Goal: Transaction & Acquisition: Purchase product/service

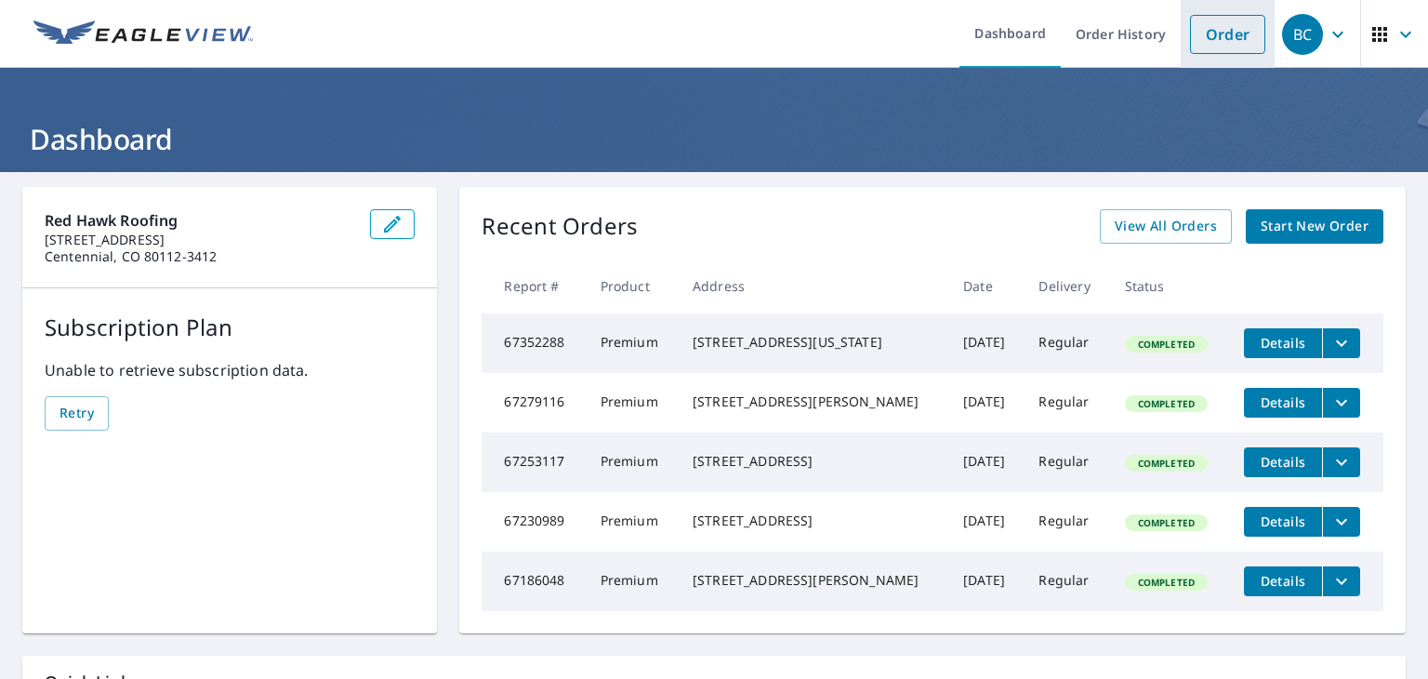
click at [1238, 33] on link "Order" at bounding box center [1227, 34] width 75 height 39
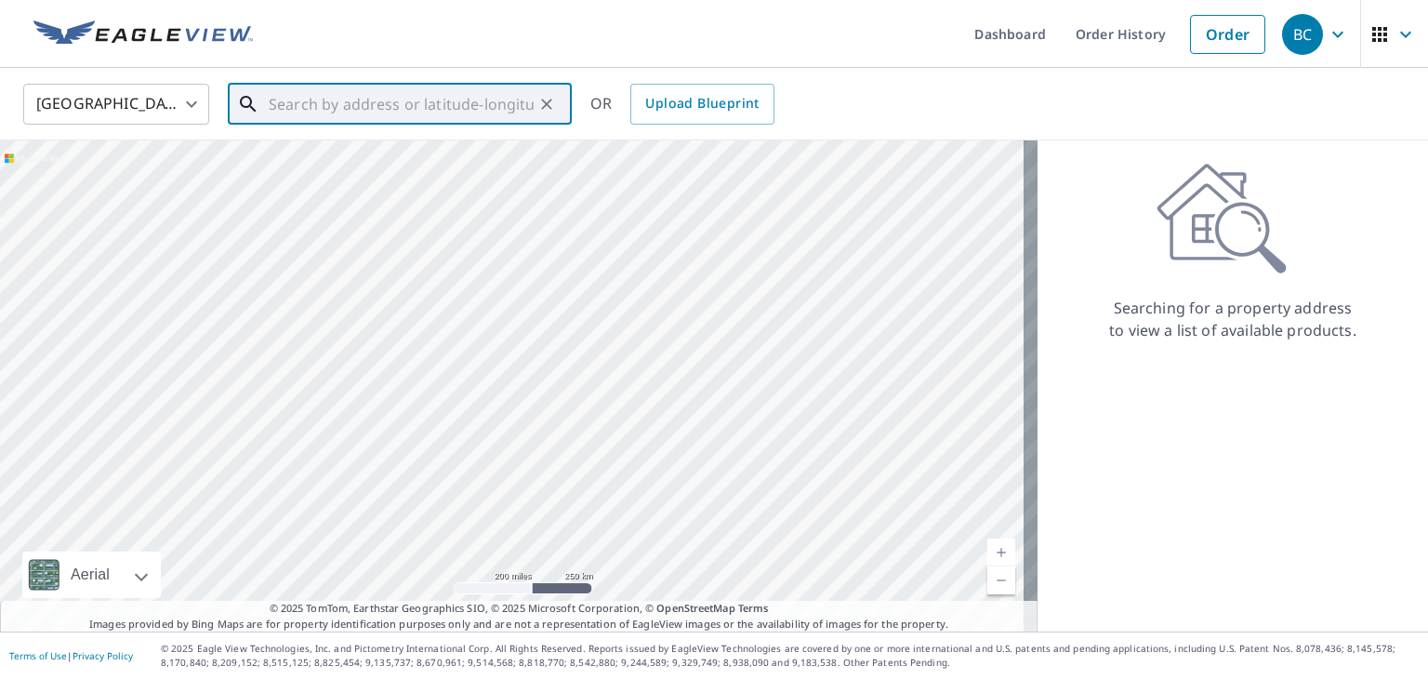
paste input "[STREET_ADDRESS][US_STATE]"
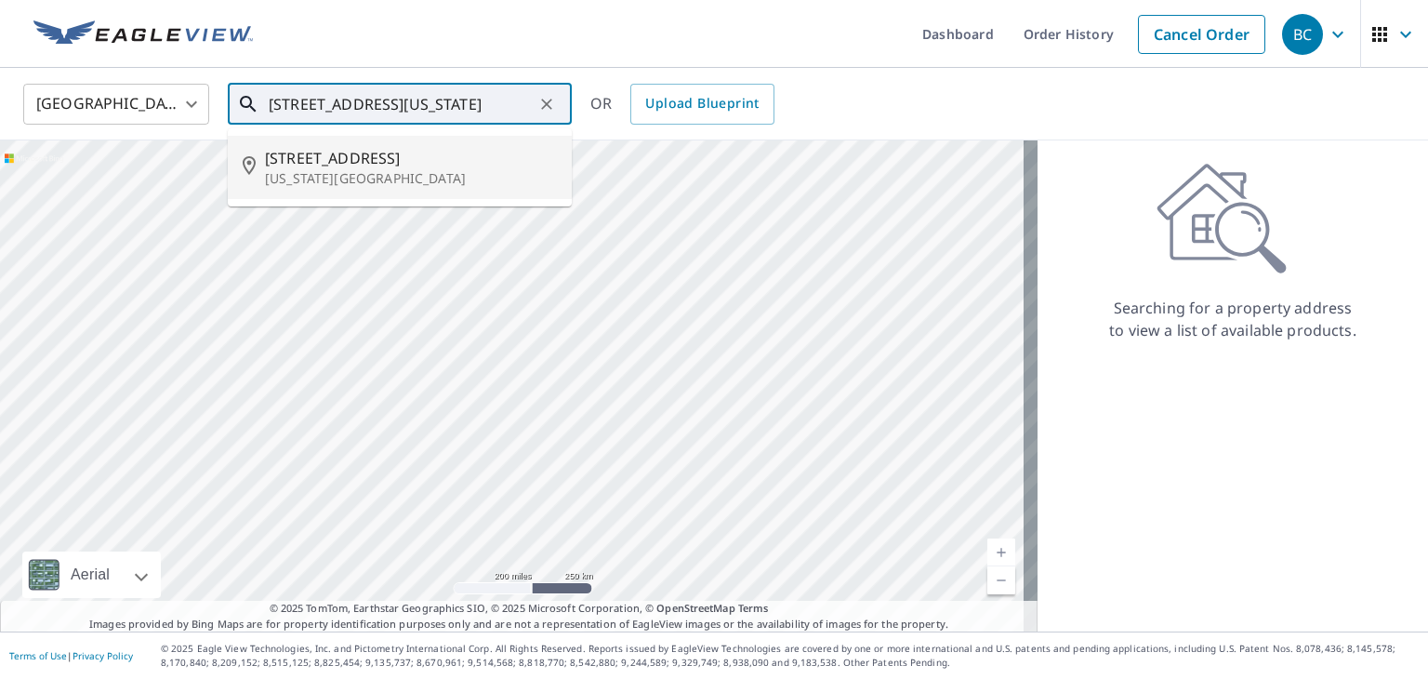
click at [449, 164] on span "[STREET_ADDRESS]" at bounding box center [411, 158] width 292 height 22
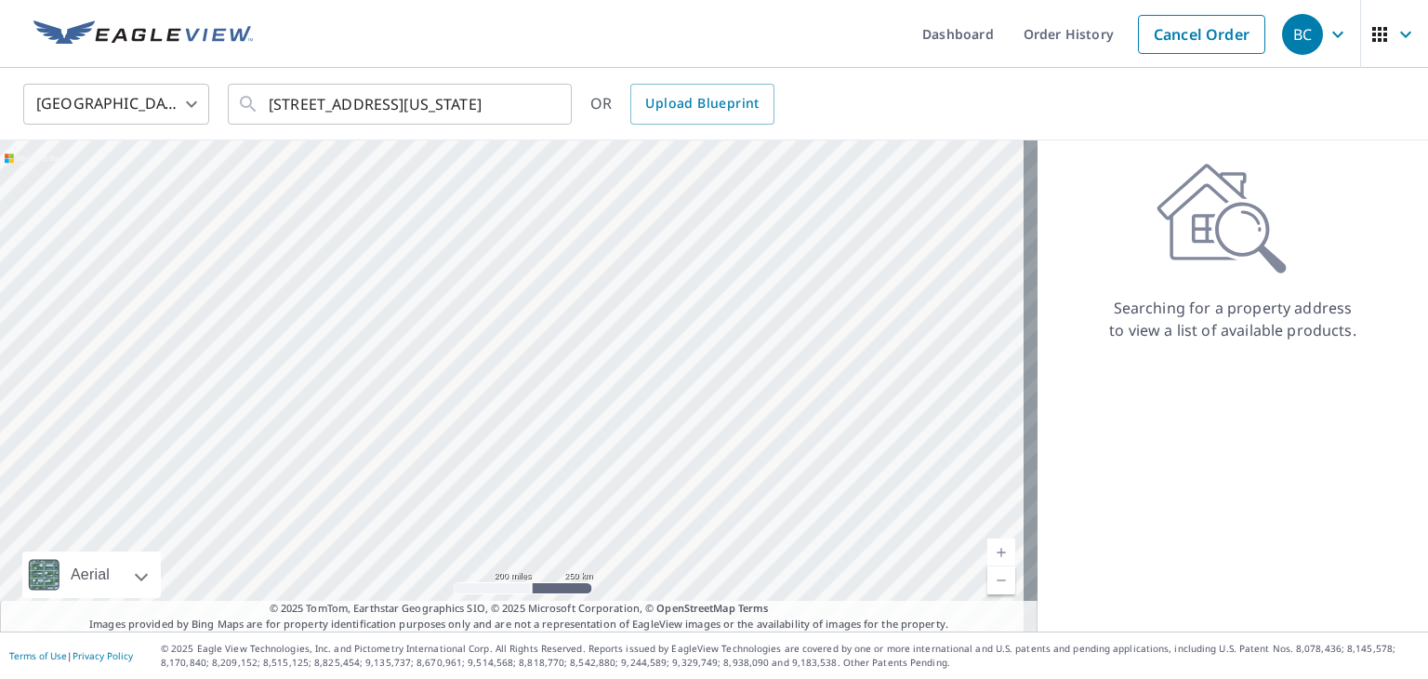
type input "[STREET_ADDRESS][US_STATE]"
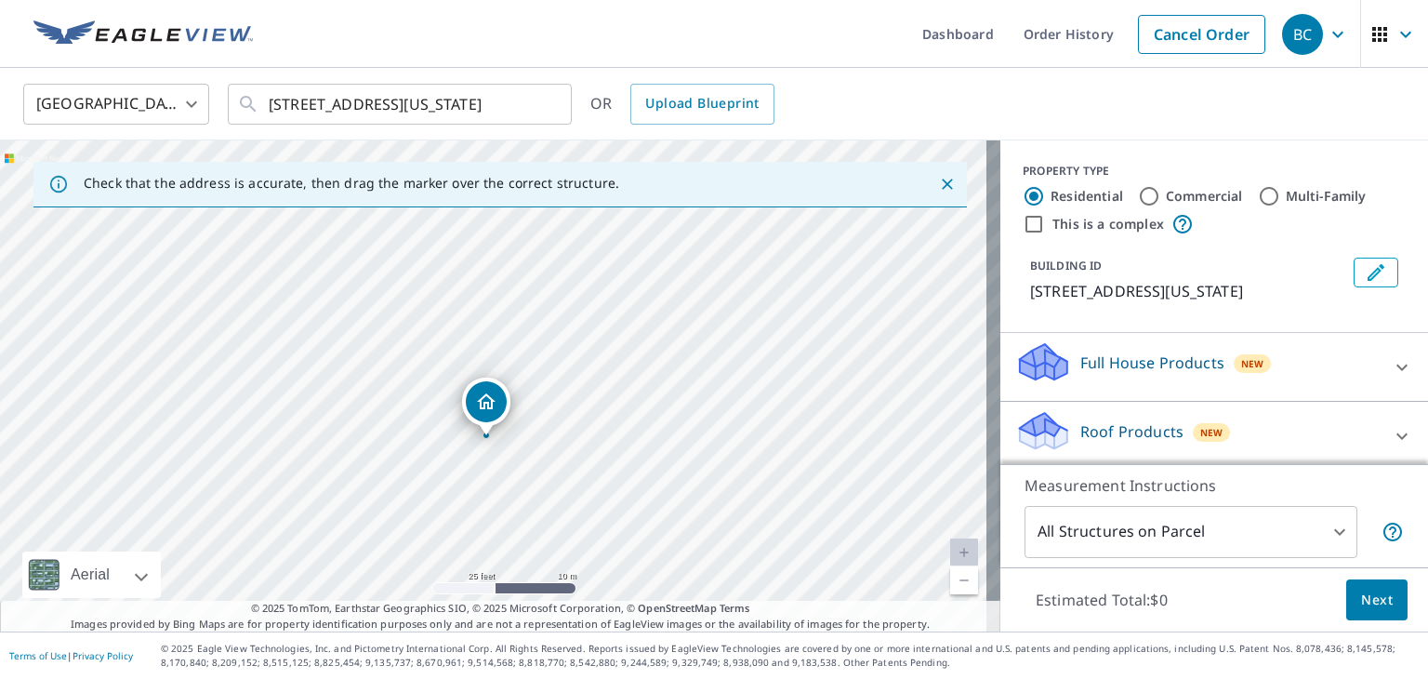
click at [1361, 599] on span "Next" at bounding box center [1377, 599] width 32 height 23
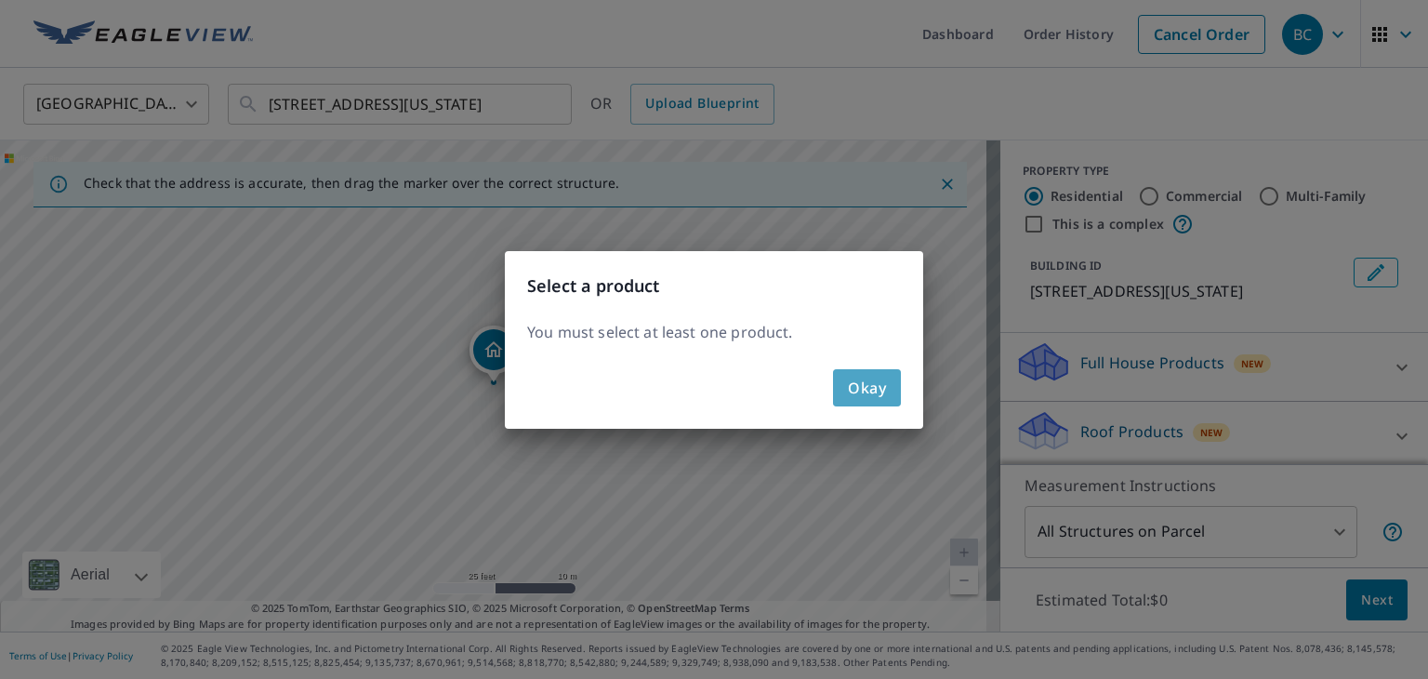
click at [855, 379] on span "Okay" at bounding box center [867, 388] width 38 height 26
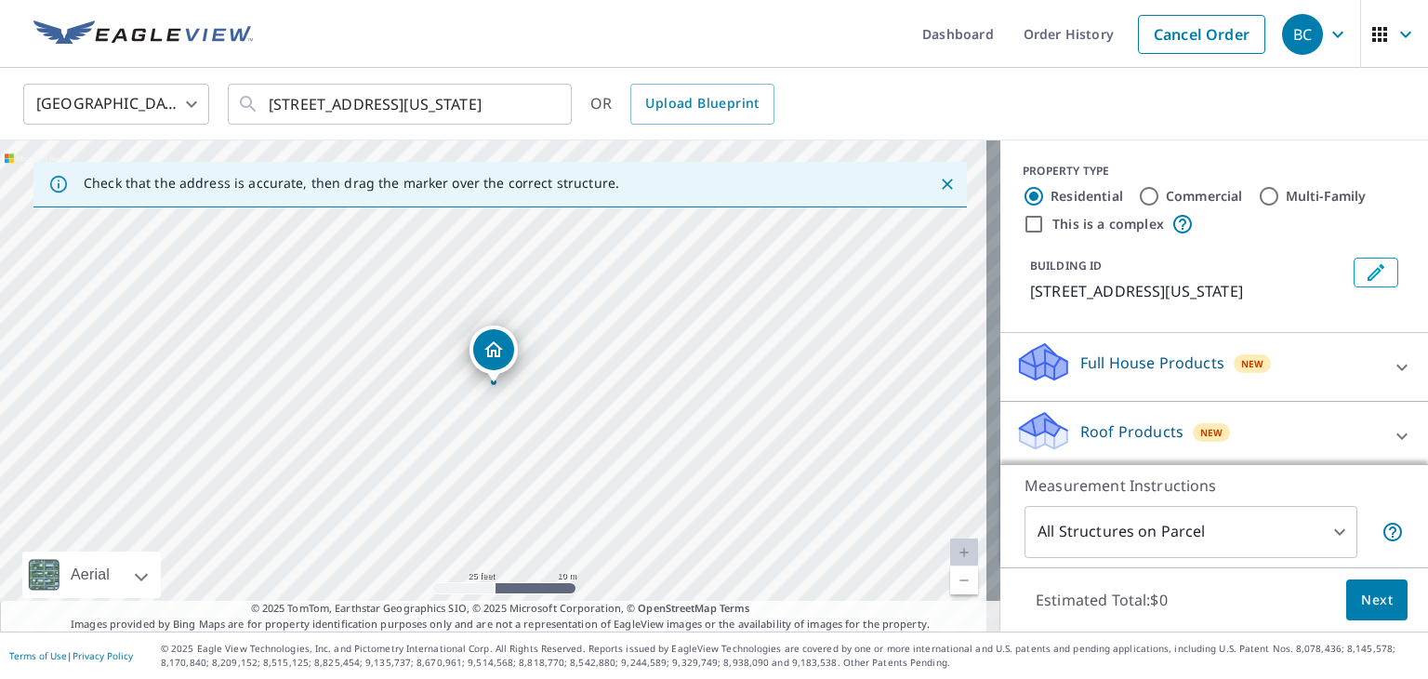
scroll to position [93, 0]
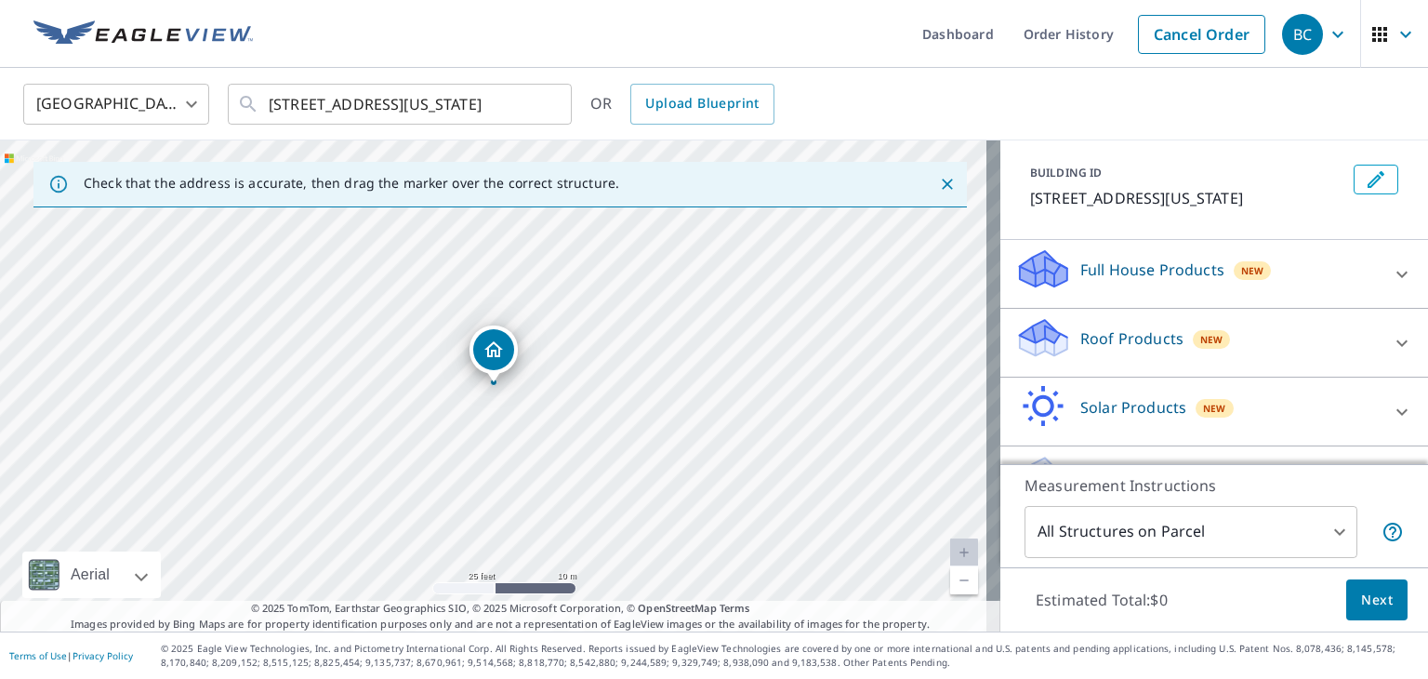
click at [1167, 347] on div "Roof Products New" at bounding box center [1197, 342] width 364 height 53
click at [1105, 400] on div "Premium $0" at bounding box center [1214, 395] width 398 height 53
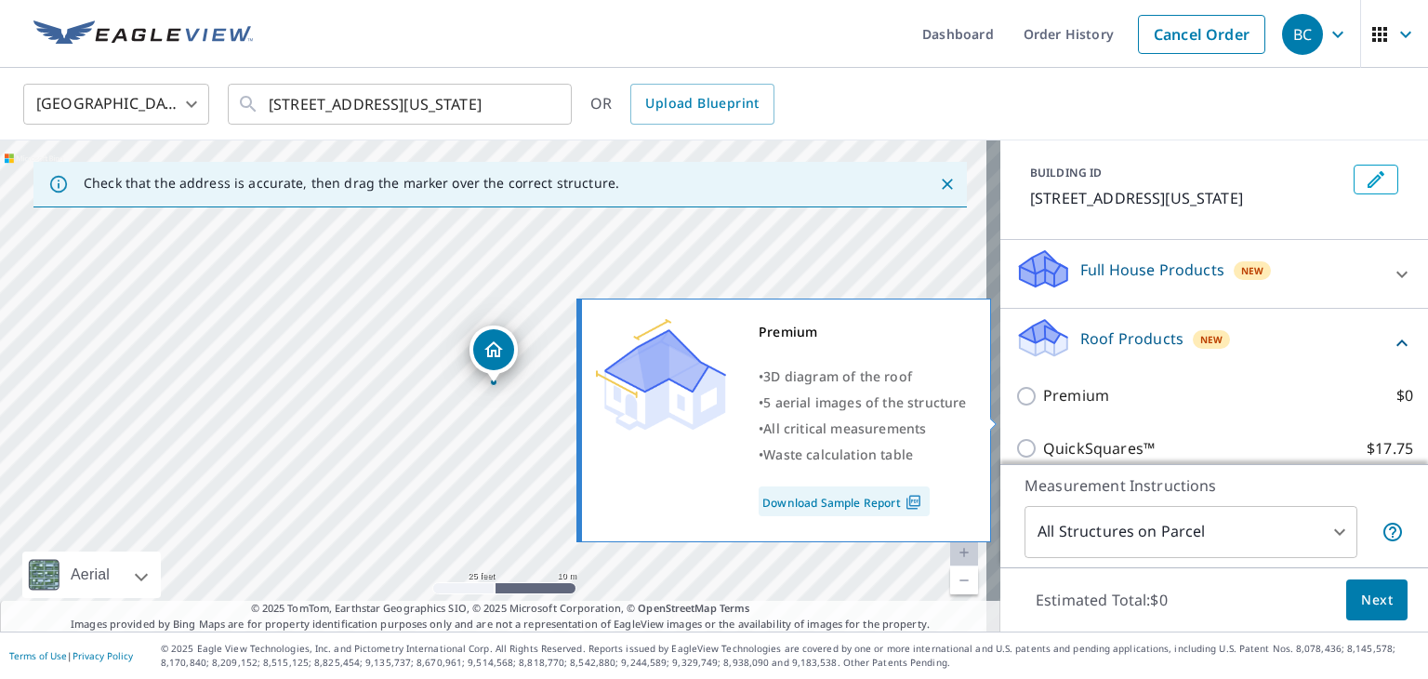
click at [1086, 407] on p "Premium" at bounding box center [1076, 395] width 66 height 23
click at [1043, 407] on input "Premium $0" at bounding box center [1029, 396] width 28 height 22
checkbox input "true"
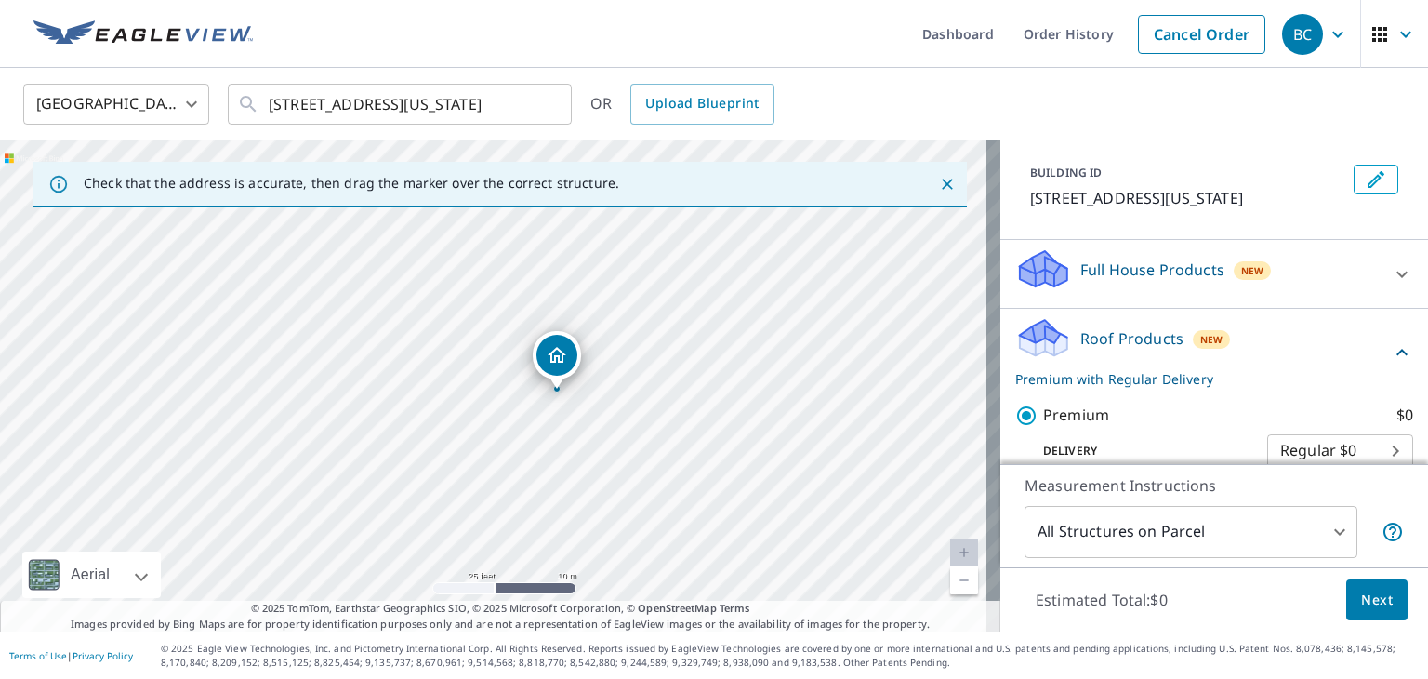
click at [1372, 595] on span "Next" at bounding box center [1377, 599] width 32 height 23
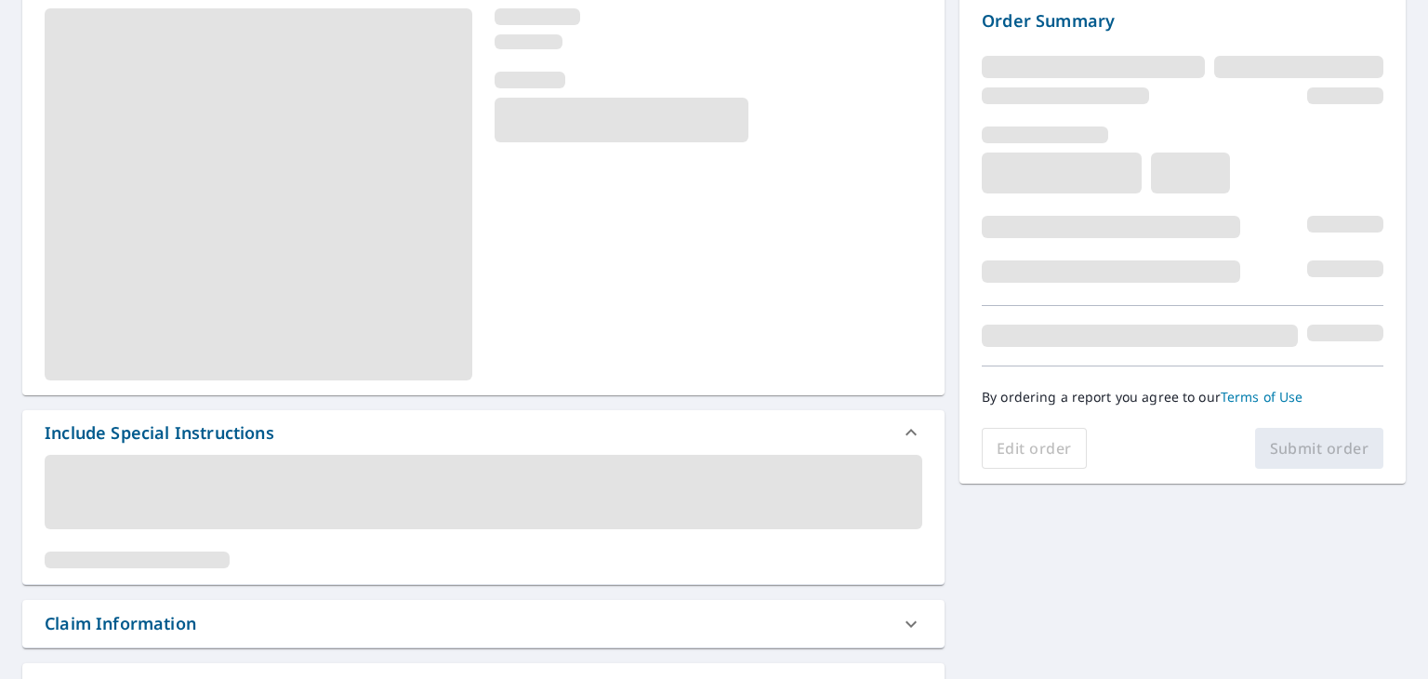
scroll to position [372, 0]
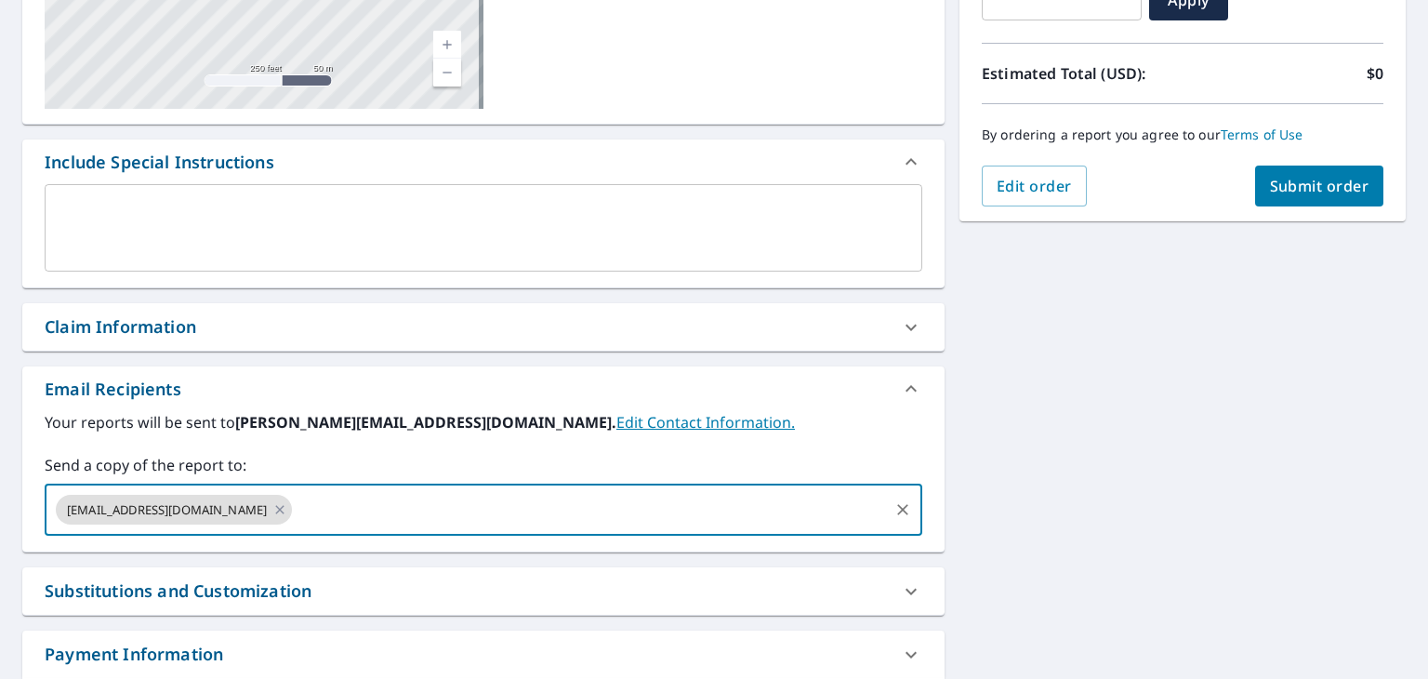
click at [402, 525] on input "text" at bounding box center [590, 509] width 591 height 35
type input "[EMAIL_ADDRESS][DOMAIN_NAME]"
click at [344, 463] on label "Send a copy of the report to:" at bounding box center [483, 465] width 877 height 22
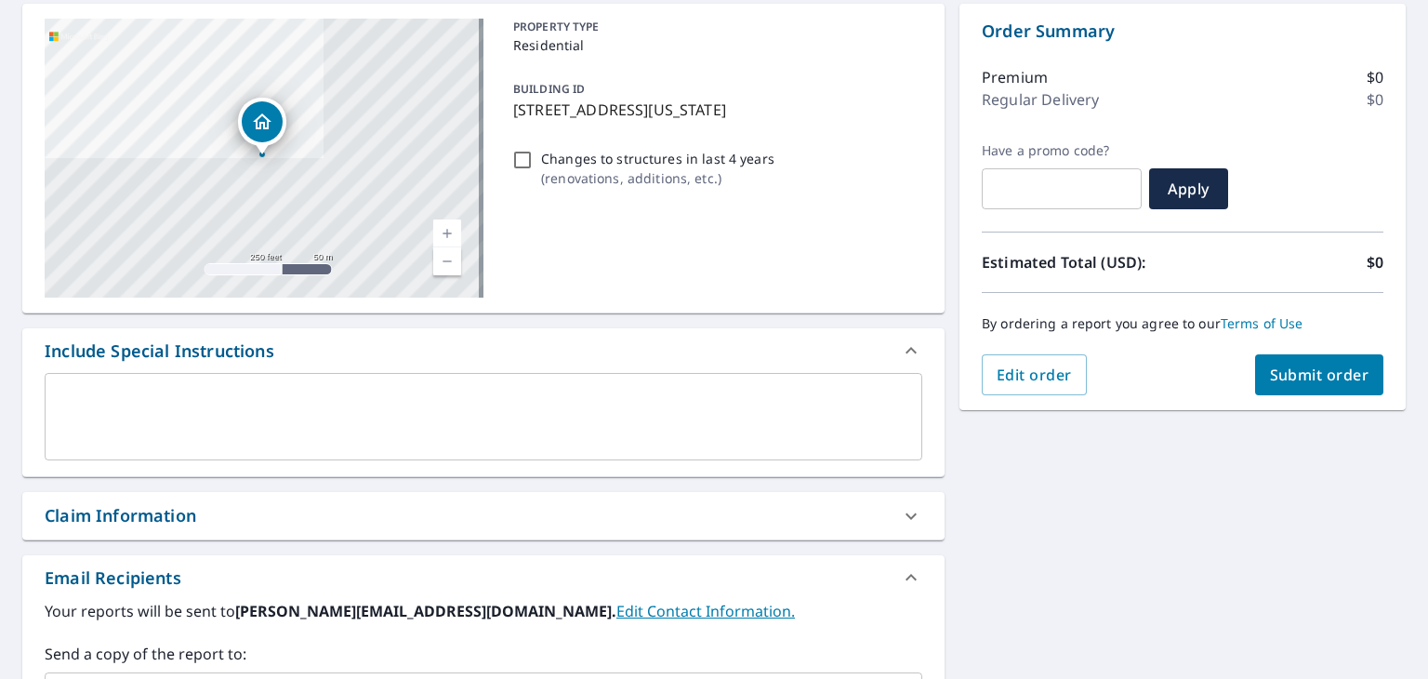
scroll to position [0, 0]
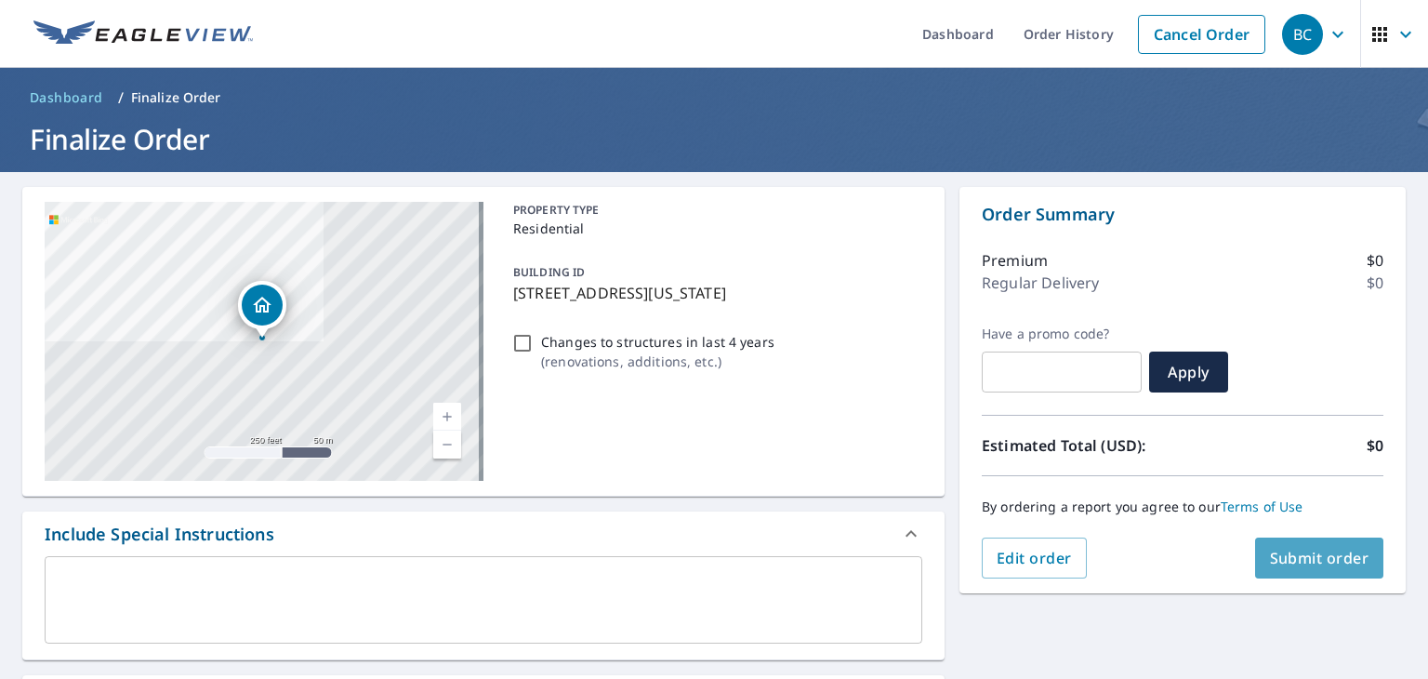
click at [1299, 569] on button "Submit order" at bounding box center [1319, 557] width 129 height 41
checkbox input "true"
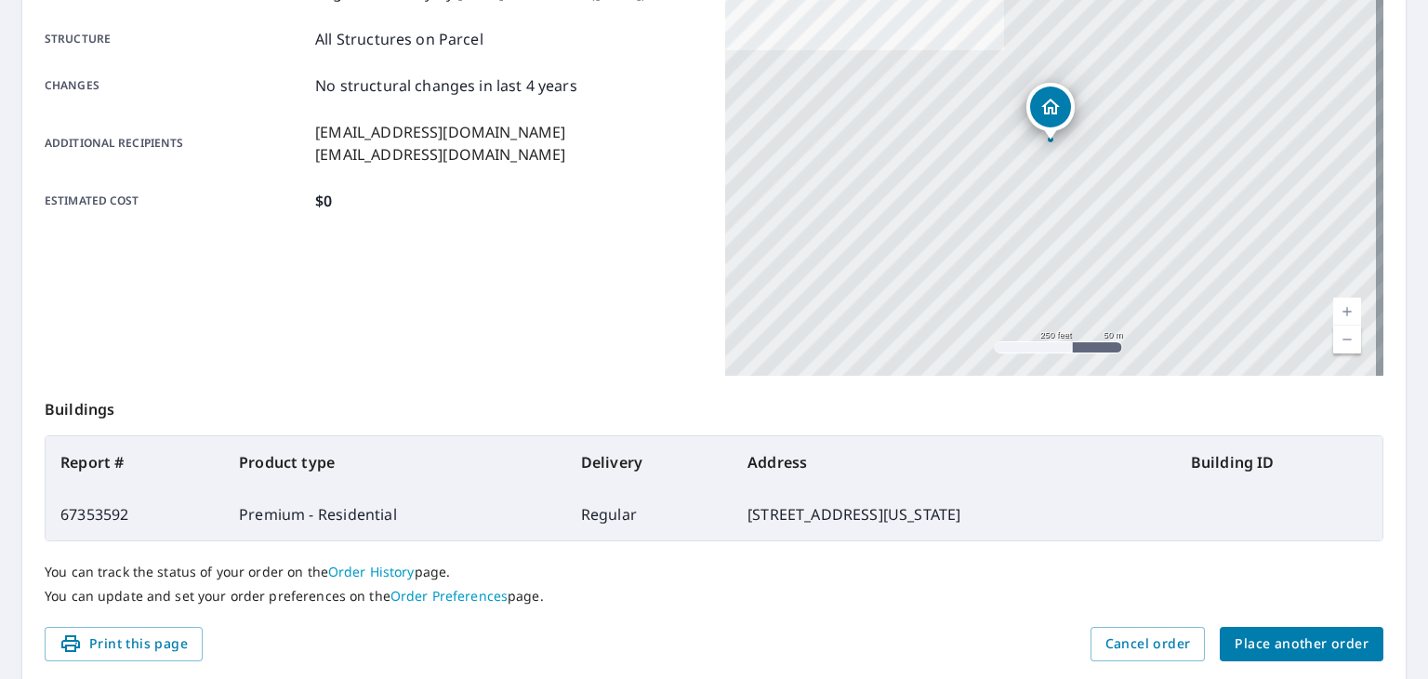
scroll to position [372, 0]
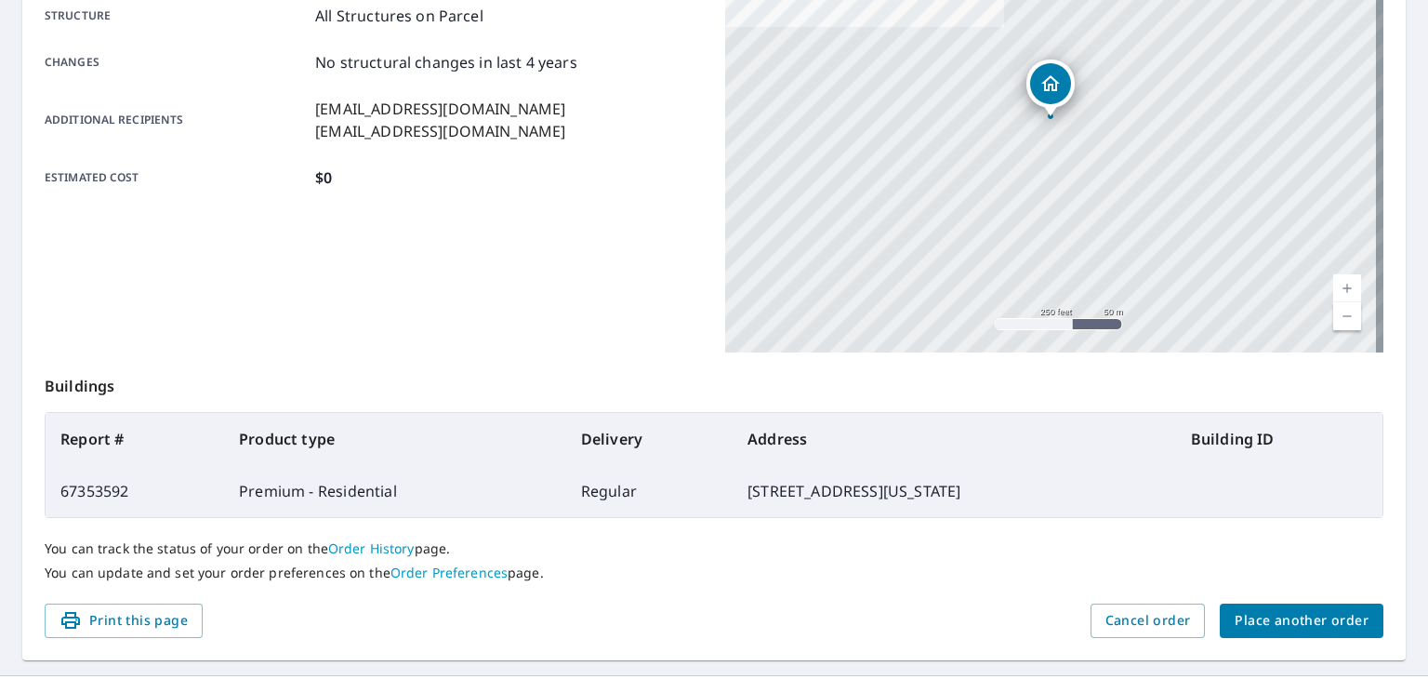
click at [1342, 615] on span "Place another order" at bounding box center [1301, 620] width 134 height 23
